Goal: Task Accomplishment & Management: Complete application form

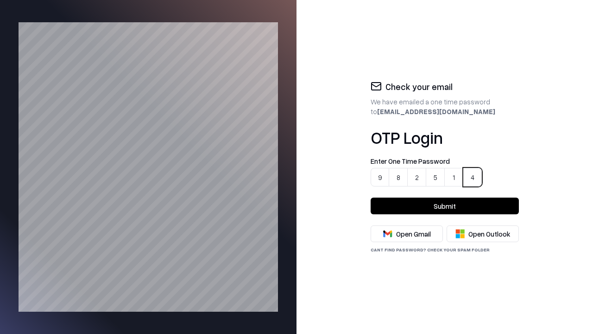
type input "******"
click at [445, 206] on button "Submit" at bounding box center [445, 205] width 148 height 17
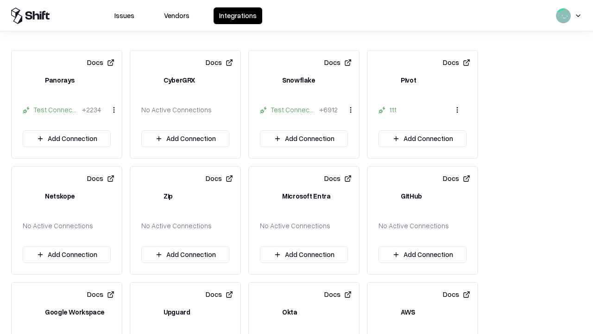
click at [67, 139] on button "Add Connection" at bounding box center [67, 138] width 88 height 17
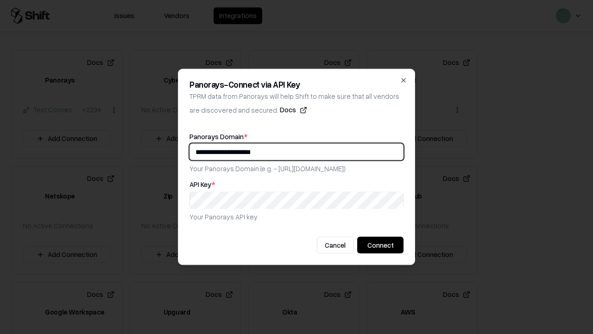
type input "**********"
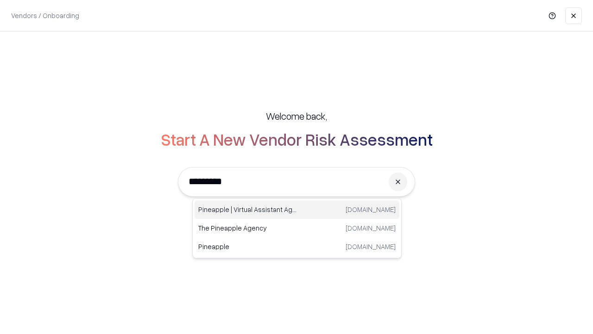
click at [297, 209] on div "Pineapple | Virtual Assistant Agency trypineapple.com" at bounding box center [297, 209] width 205 height 19
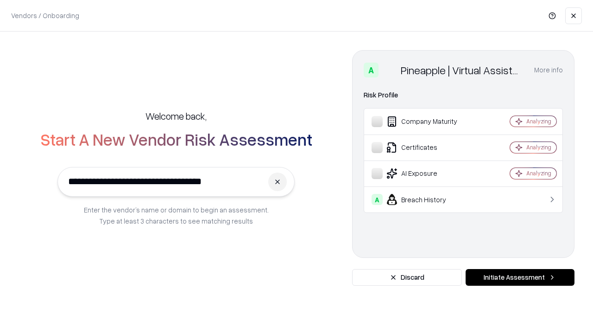
type input "**********"
click at [520, 277] on button "Initiate Assessment" at bounding box center [520, 277] width 109 height 17
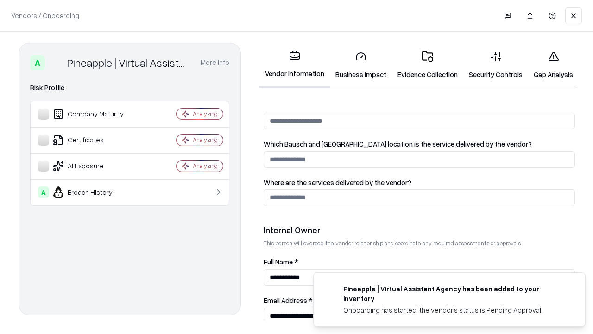
scroll to position [480, 0]
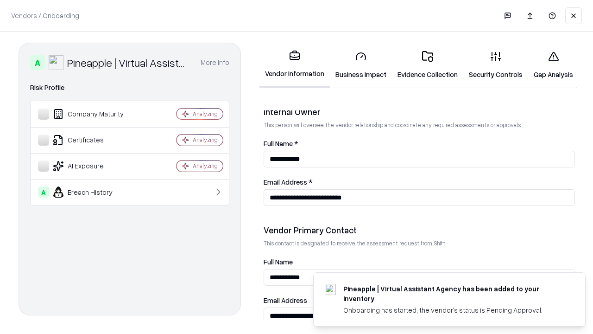
click at [357, 65] on link "Business Impact" at bounding box center [361, 65] width 62 height 43
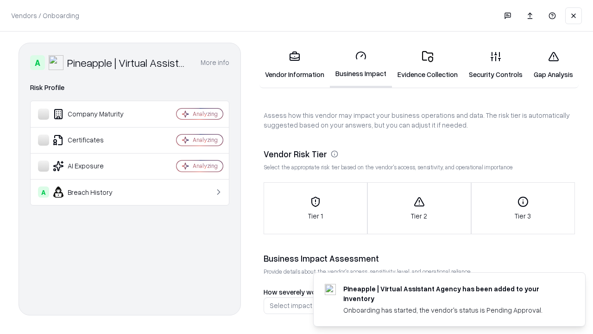
click at [313, 208] on div "Tier 1" at bounding box center [315, 208] width 103 height 25
click at [548, 65] on link "Gap Analysis" at bounding box center [553, 65] width 51 height 43
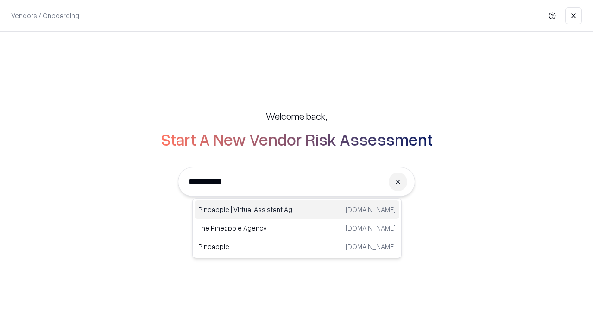
click at [297, 209] on div "Pineapple | Virtual Assistant Agency trypineapple.com" at bounding box center [297, 209] width 205 height 19
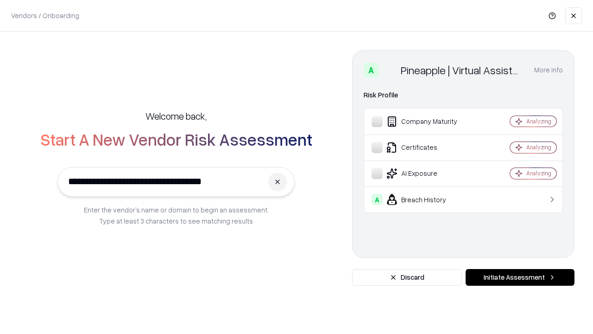
type input "**********"
click at [520, 277] on button "Initiate Assessment" at bounding box center [520, 277] width 109 height 17
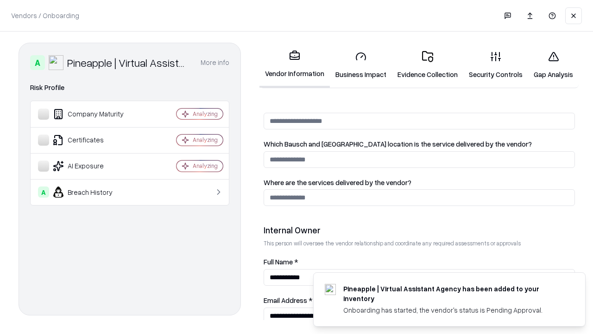
scroll to position [480, 0]
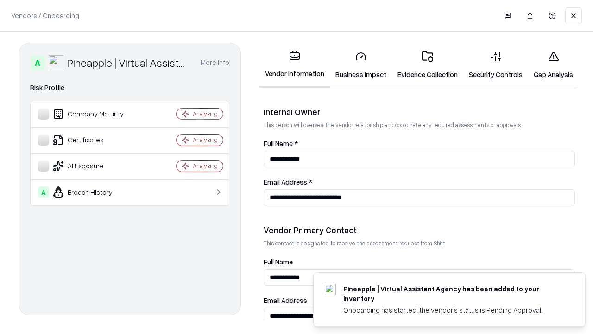
click at [548, 65] on link "Gap Analysis" at bounding box center [553, 65] width 51 height 43
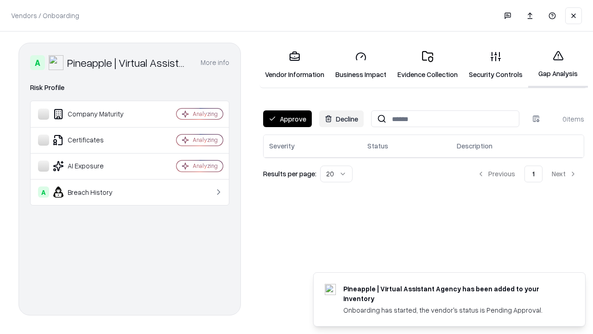
click at [287, 119] on button "Approve" at bounding box center [287, 118] width 49 height 17
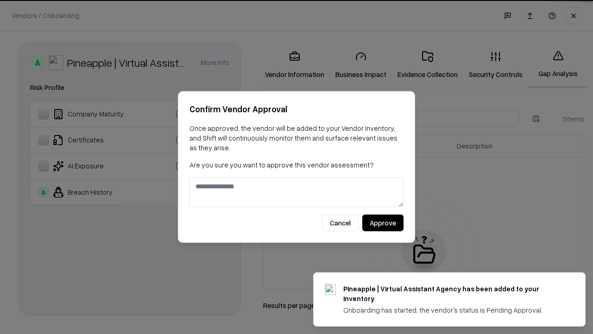
click at [383, 222] on button "Approve" at bounding box center [382, 223] width 41 height 17
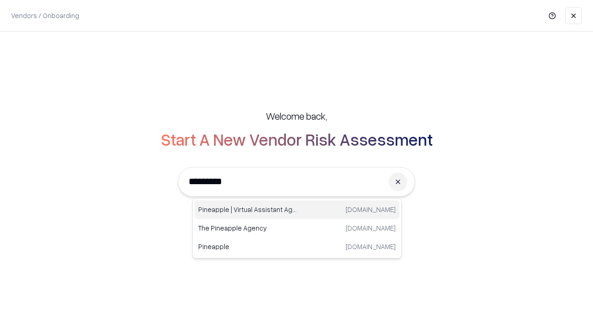
click at [297, 209] on div "Pineapple | Virtual Assistant Agency [DOMAIN_NAME]" at bounding box center [297, 209] width 205 height 19
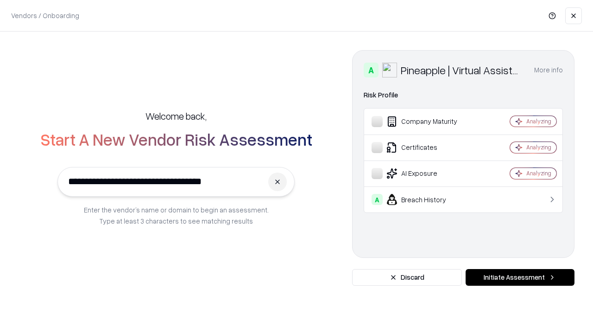
type input "**********"
click at [520, 277] on button "Initiate Assessment" at bounding box center [520, 277] width 109 height 17
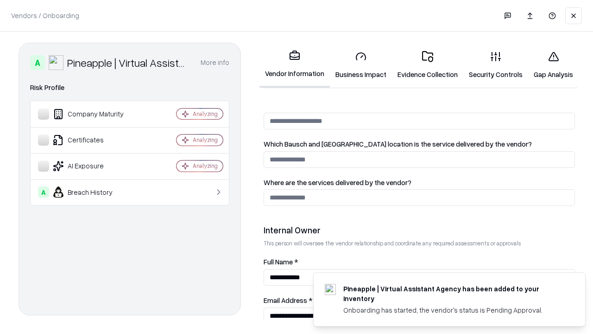
scroll to position [480, 0]
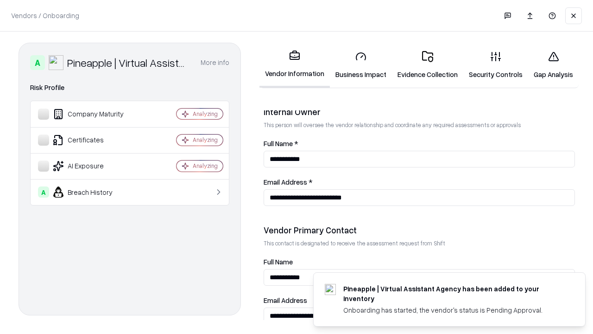
click at [357, 65] on link "Business Impact" at bounding box center [361, 65] width 62 height 43
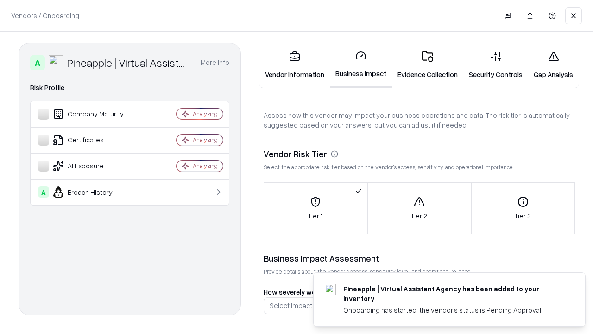
click at [548, 65] on link "Gap Analysis" at bounding box center [553, 65] width 51 height 43
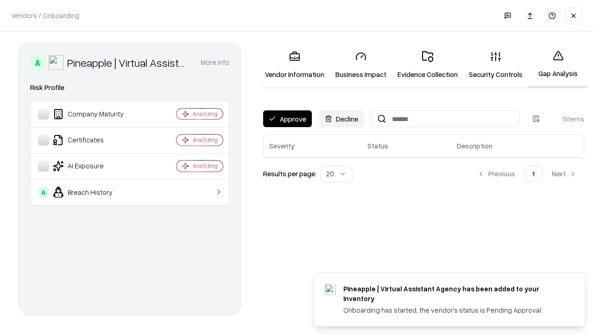
click at [287, 119] on button "Approve" at bounding box center [287, 118] width 49 height 17
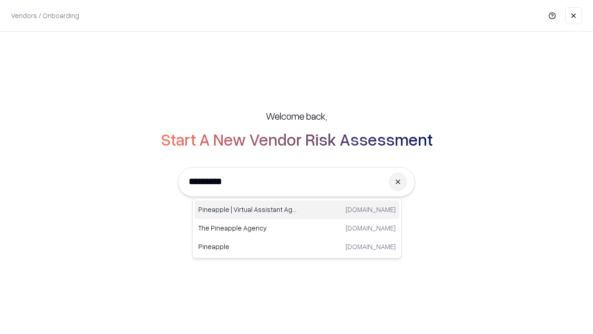
click at [297, 209] on div "Pineapple | Virtual Assistant Agency [DOMAIN_NAME]" at bounding box center [297, 209] width 205 height 19
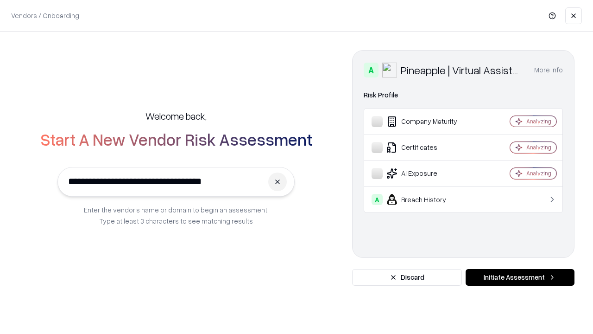
type input "**********"
click at [520, 277] on button "Initiate Assessment" at bounding box center [520, 277] width 109 height 17
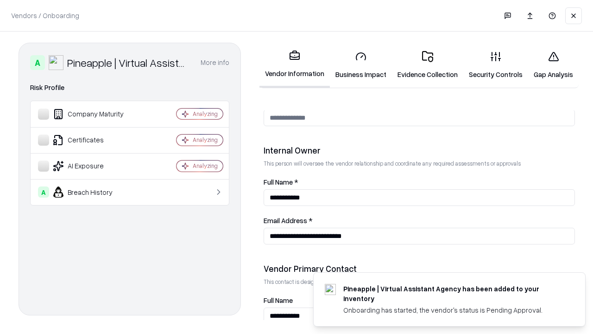
scroll to position [480, 0]
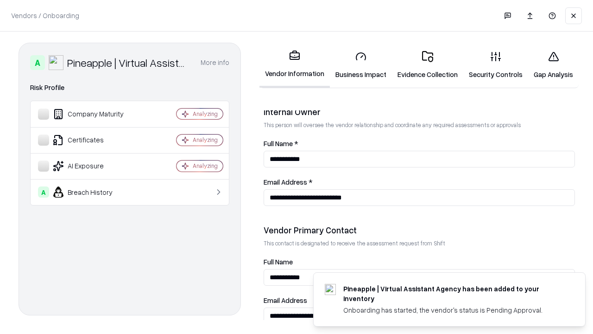
click at [548, 65] on link "Gap Analysis" at bounding box center [553, 65] width 51 height 43
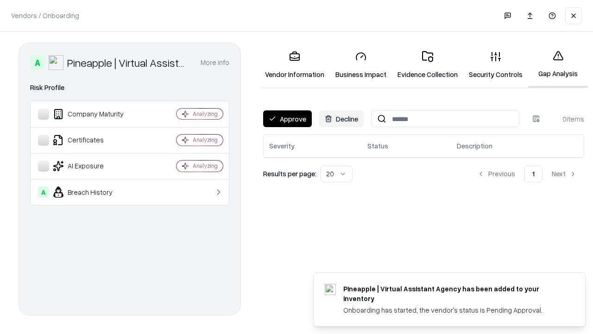
click at [287, 119] on button "Approve" at bounding box center [287, 118] width 49 height 17
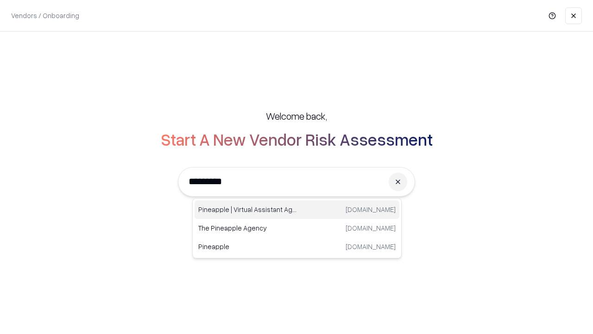
click at [297, 209] on div "Pineapple | Virtual Assistant Agency [DOMAIN_NAME]" at bounding box center [297, 209] width 205 height 19
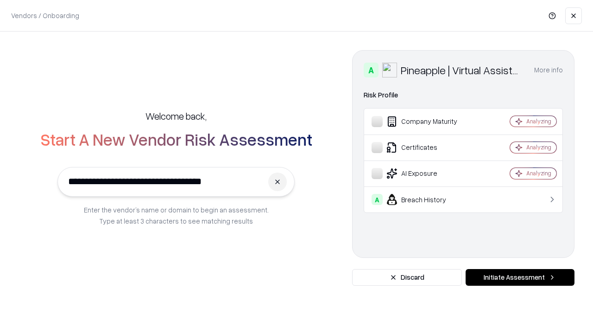
type input "**********"
click at [520, 277] on button "Initiate Assessment" at bounding box center [520, 277] width 109 height 17
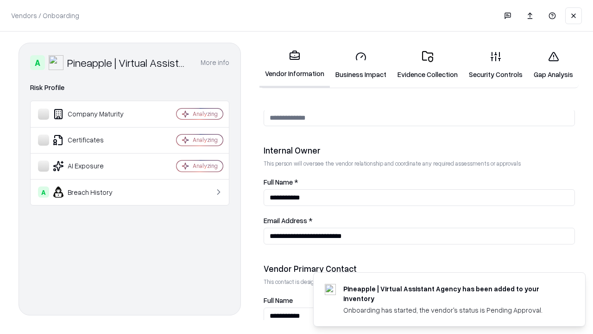
scroll to position [480, 0]
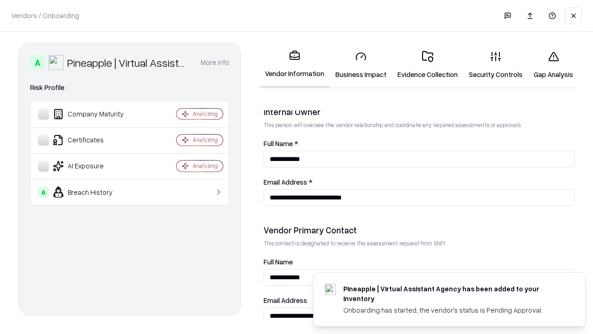
click at [357, 65] on link "Business Impact" at bounding box center [361, 65] width 62 height 43
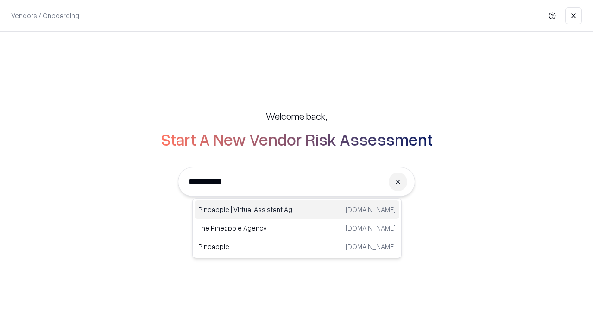
click at [297, 209] on div "Pineapple | Virtual Assistant Agency [DOMAIN_NAME]" at bounding box center [297, 209] width 205 height 19
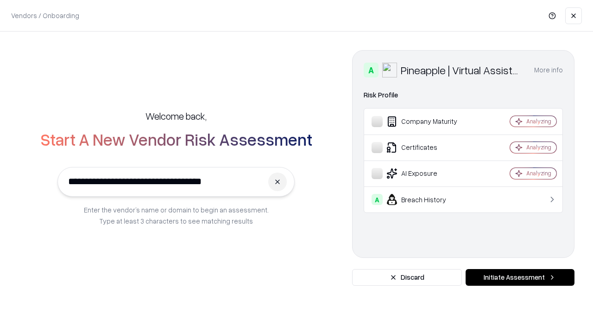
type input "**********"
click at [520, 277] on button "Initiate Assessment" at bounding box center [520, 277] width 109 height 17
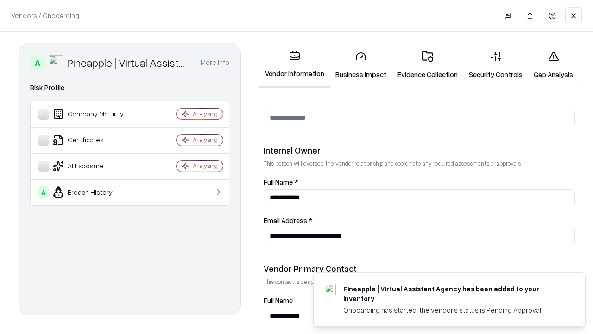
scroll to position [480, 0]
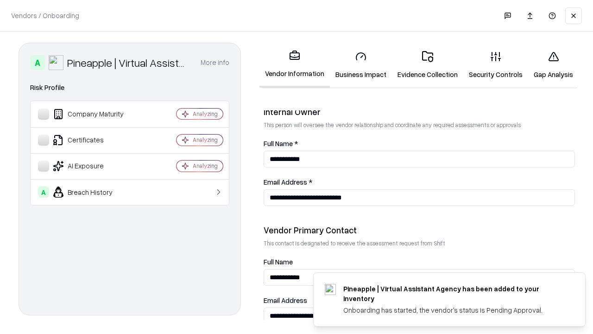
click at [548, 65] on link "Gap Analysis" at bounding box center [553, 65] width 51 height 43
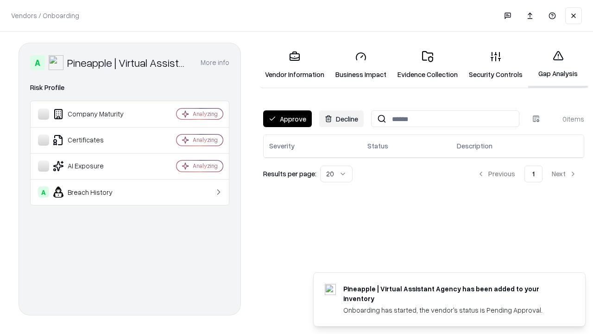
click at [287, 119] on button "Approve" at bounding box center [287, 118] width 49 height 17
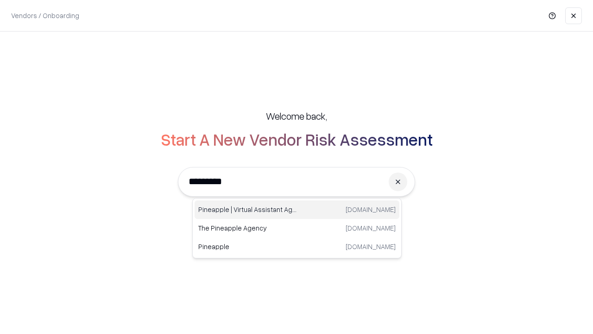
click at [297, 209] on div "Pineapple | Virtual Assistant Agency [DOMAIN_NAME]" at bounding box center [297, 209] width 205 height 19
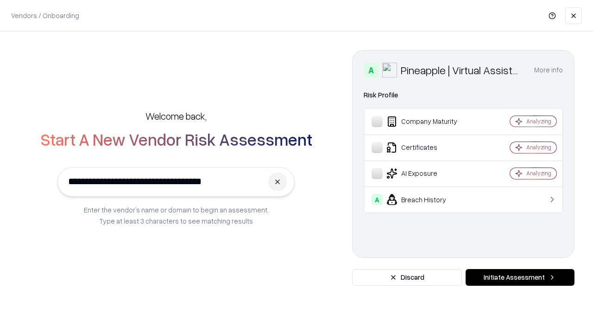
type input "**********"
click at [520, 277] on button "Initiate Assessment" at bounding box center [520, 277] width 109 height 17
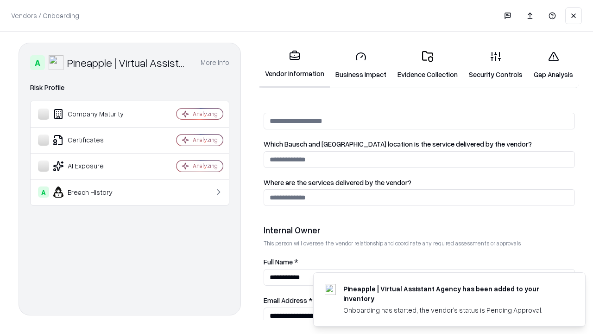
scroll to position [480, 0]
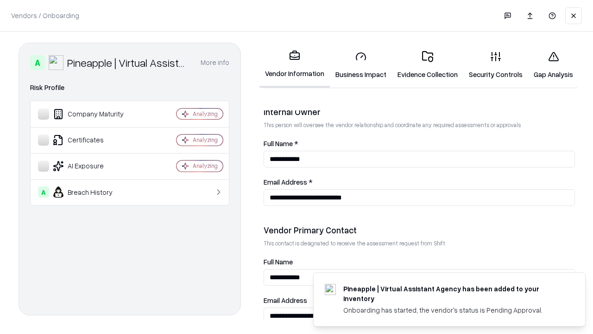
click at [357, 65] on link "Business Impact" at bounding box center [361, 65] width 62 height 43
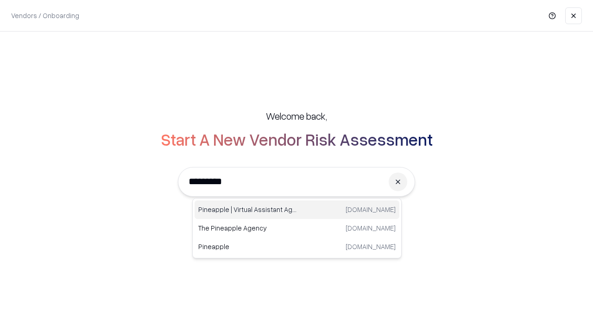
click at [297, 209] on div "Pineapple | Virtual Assistant Agency [DOMAIN_NAME]" at bounding box center [297, 209] width 205 height 19
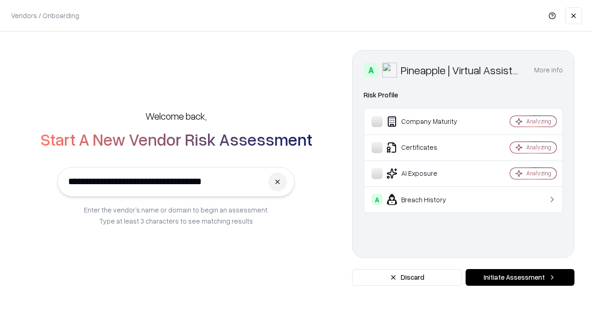
type input "**********"
click at [520, 277] on button "Initiate Assessment" at bounding box center [520, 277] width 109 height 17
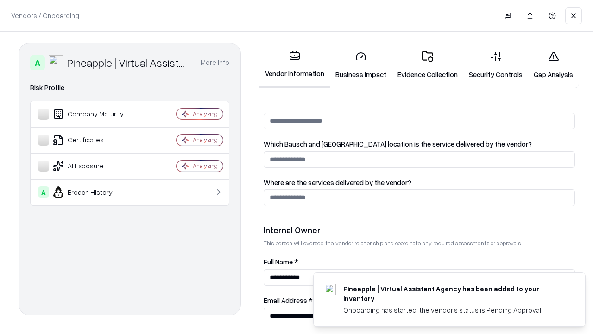
scroll to position [480, 0]
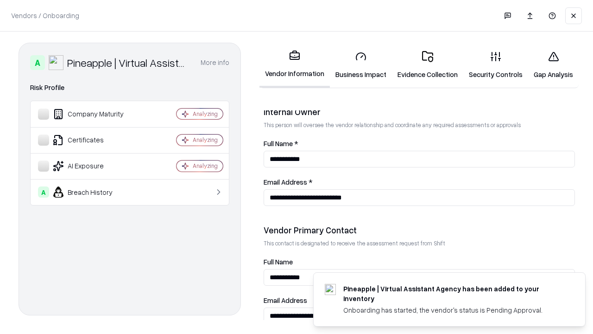
click at [548, 65] on link "Gap Analysis" at bounding box center [553, 65] width 51 height 43
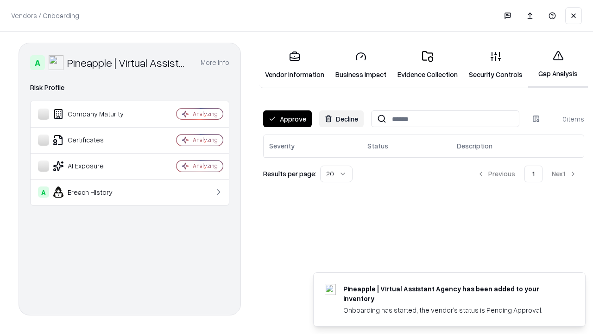
click at [287, 119] on button "Approve" at bounding box center [287, 118] width 49 height 17
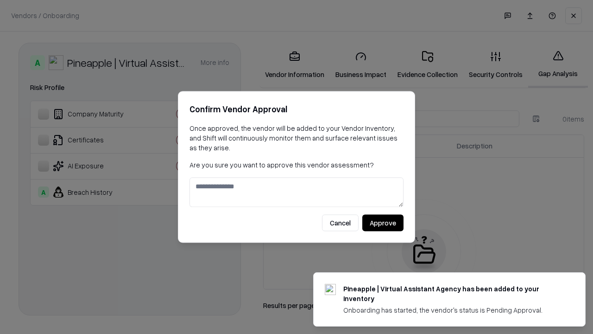
click at [383, 222] on button "Approve" at bounding box center [382, 223] width 41 height 17
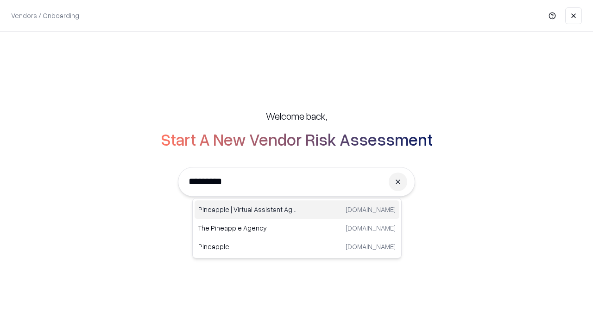
click at [297, 209] on div "Pineapple | Virtual Assistant Agency [DOMAIN_NAME]" at bounding box center [297, 209] width 205 height 19
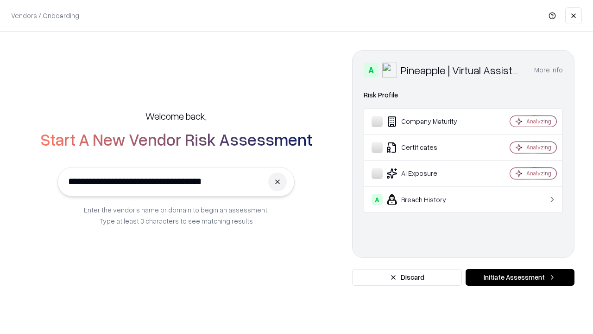
type input "**********"
click at [520, 277] on button "Initiate Assessment" at bounding box center [520, 277] width 109 height 17
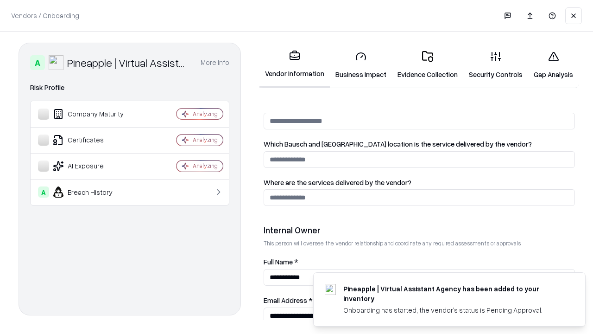
scroll to position [480, 0]
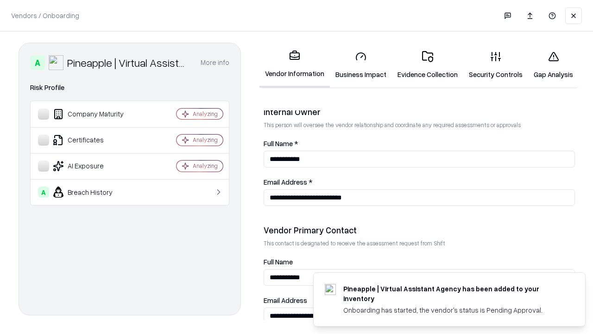
click at [357, 65] on link "Business Impact" at bounding box center [361, 65] width 62 height 43
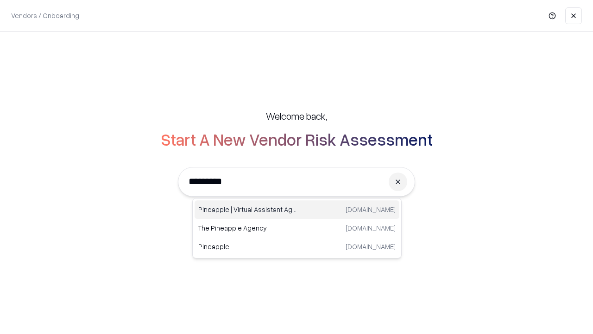
click at [297, 209] on div "Pineapple | Virtual Assistant Agency [DOMAIN_NAME]" at bounding box center [297, 209] width 205 height 19
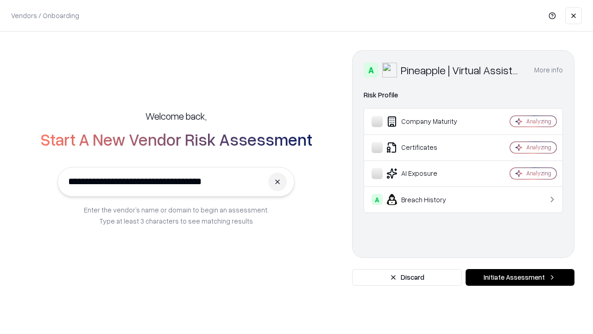
type input "**********"
click at [520, 277] on button "Initiate Assessment" at bounding box center [520, 277] width 109 height 17
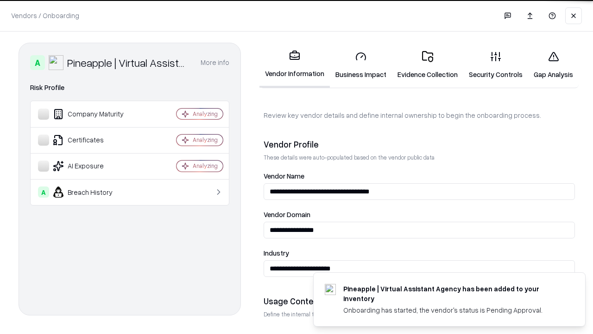
scroll to position [323, 0]
